Goal: Navigation & Orientation: Find specific page/section

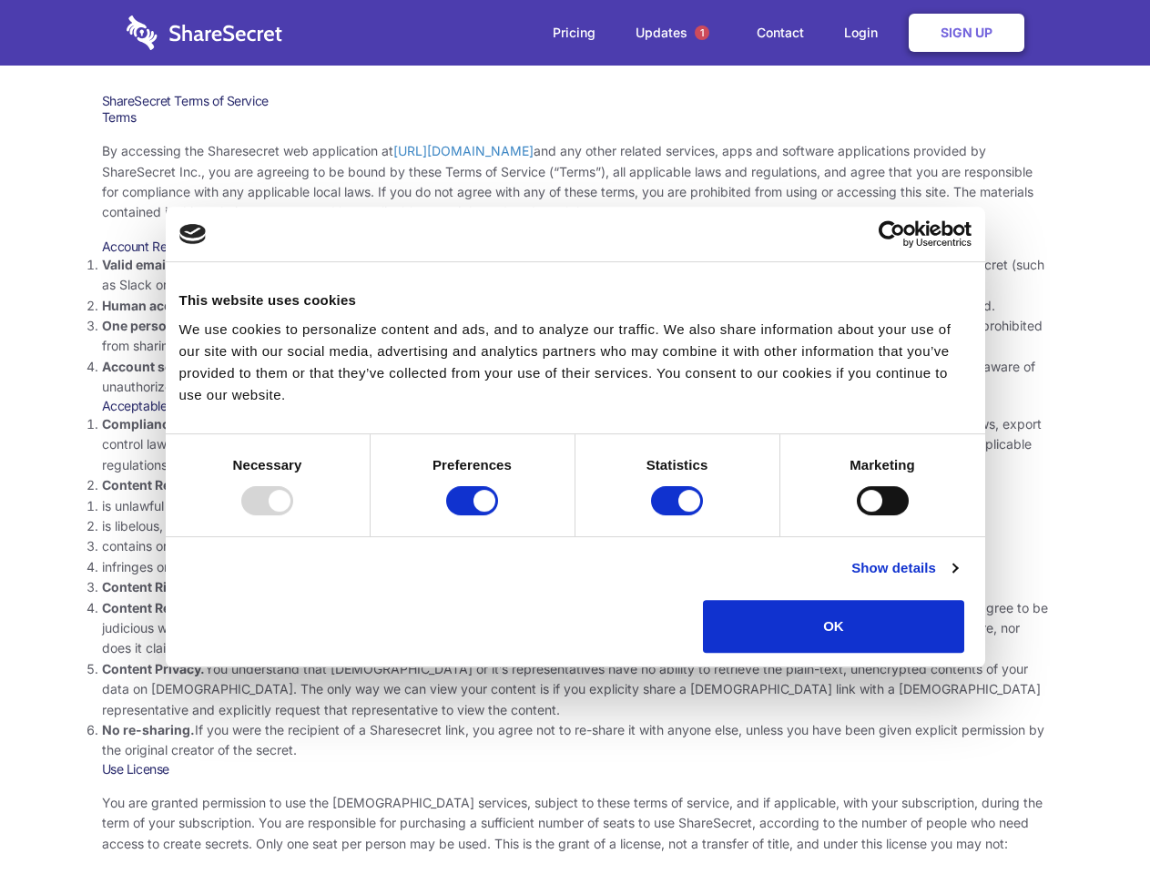
click at [575, 437] on li "Compliance with local laws and regulations. Your use of the Sharesecret must no…" at bounding box center [575, 444] width 947 height 61
click at [293, 515] on div at bounding box center [267, 500] width 52 height 29
click at [498, 515] on input "Preferences" at bounding box center [472, 500] width 52 height 29
checkbox input "false"
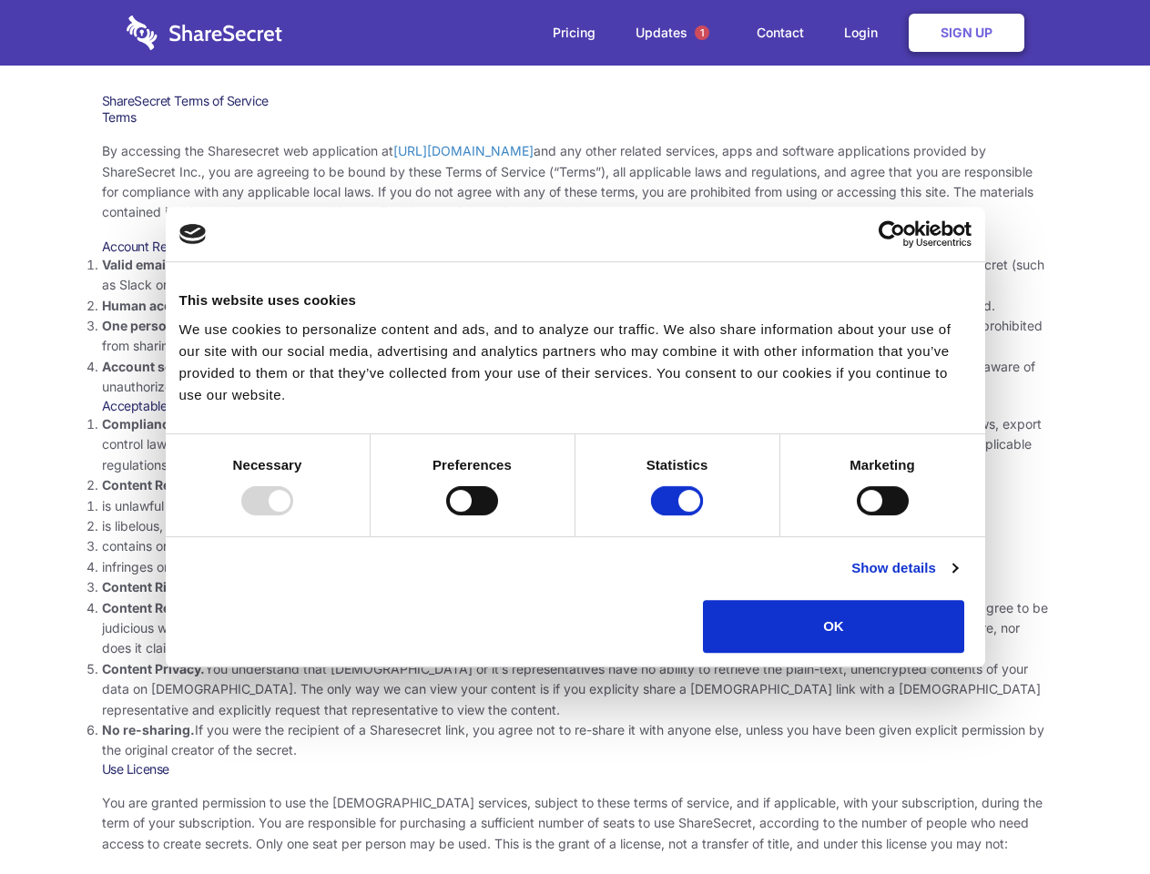
click at [679, 515] on input "Statistics" at bounding box center [677, 500] width 52 height 29
checkbox input "false"
click at [857, 515] on input "Marketing" at bounding box center [883, 500] width 52 height 29
checkbox input "true"
click at [957, 579] on link "Show details" at bounding box center [905, 568] width 106 height 22
